Goal: Task Accomplishment & Management: Use online tool/utility

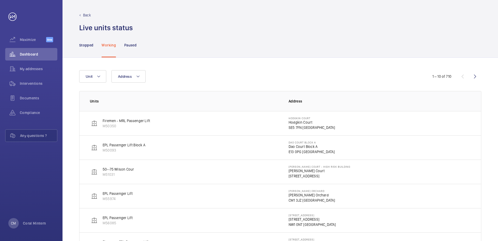
click at [89, 42] on p "Stopped" at bounding box center [86, 44] width 14 height 5
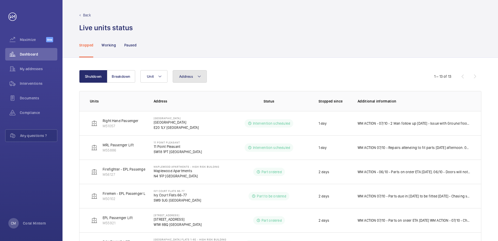
click at [193, 79] on button "Address" at bounding box center [190, 76] width 34 height 13
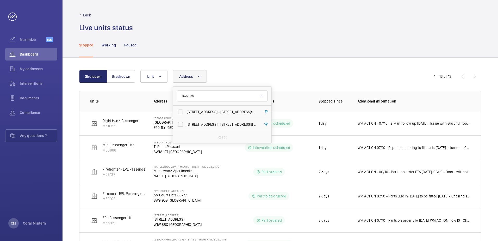
type input "sw5 9eh"
click at [222, 117] on label "[STREET_ADDRESS]" at bounding box center [218, 112] width 91 height 13
click at [186, 117] on input "[STREET_ADDRESS]" at bounding box center [180, 112] width 10 height 10
checkbox input "true"
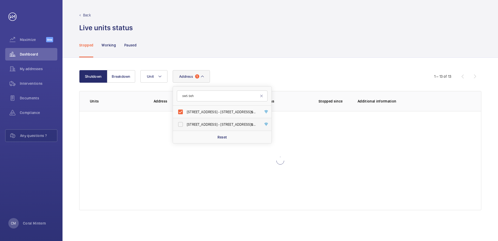
click at [222, 127] on label "[STREET_ADDRESS]" at bounding box center [218, 124] width 91 height 13
click at [186, 127] on input "[STREET_ADDRESS]" at bounding box center [180, 124] width 10 height 10
checkbox input "true"
